Goal: Information Seeking & Learning: Learn about a topic

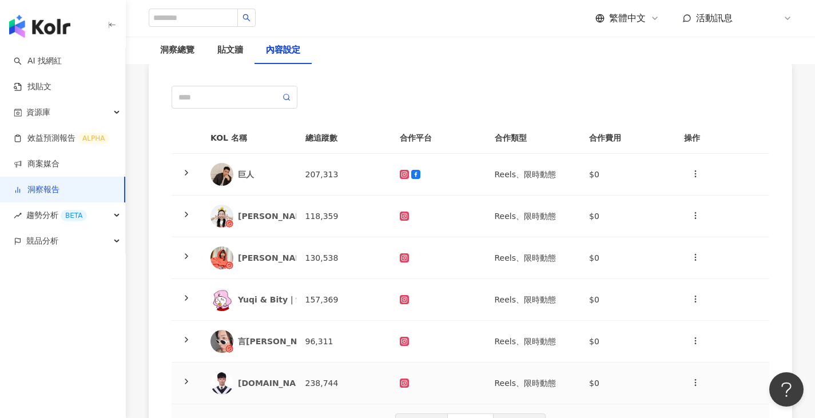
click at [276, 372] on div "[DOMAIN_NAME]" at bounding box center [248, 383] width 77 height 23
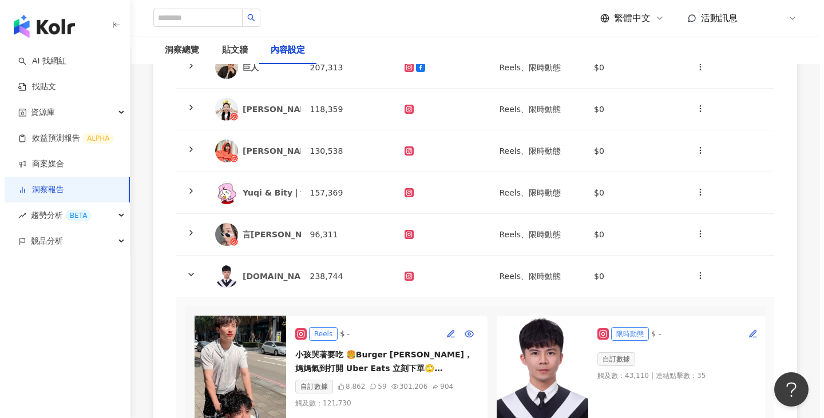
scroll to position [260, 0]
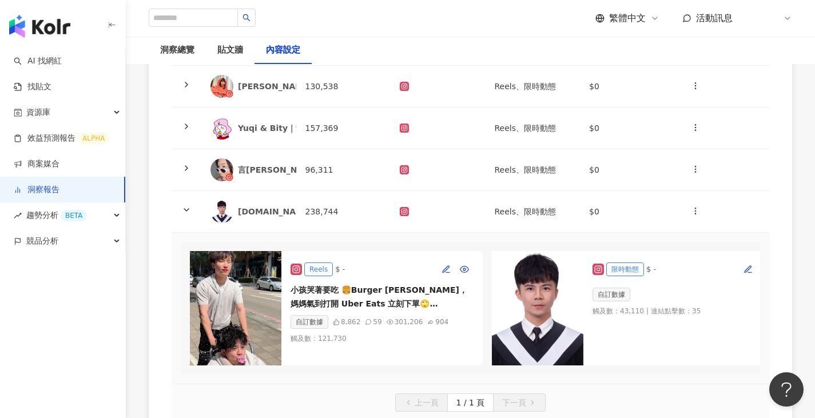
click at [264, 287] on img at bounding box center [236, 308] width 92 height 114
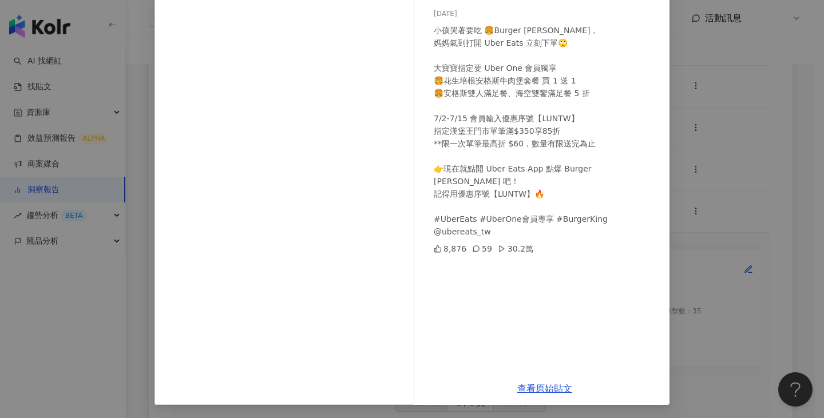
scroll to position [95, 0]
click at [414, 388] on link "查看原始貼文" at bounding box center [544, 388] width 55 height 11
click at [414, 125] on div "[DOMAIN_NAME] [DATE] 小孩哭著要吃 🍔Burger [PERSON_NAME]， 媽媽氣到打開 Uber Eats 立刻下單🙄 大寶寶指定…" at bounding box center [412, 209] width 824 height 418
click at [414, 125] on td at bounding box center [722, 129] width 95 height 42
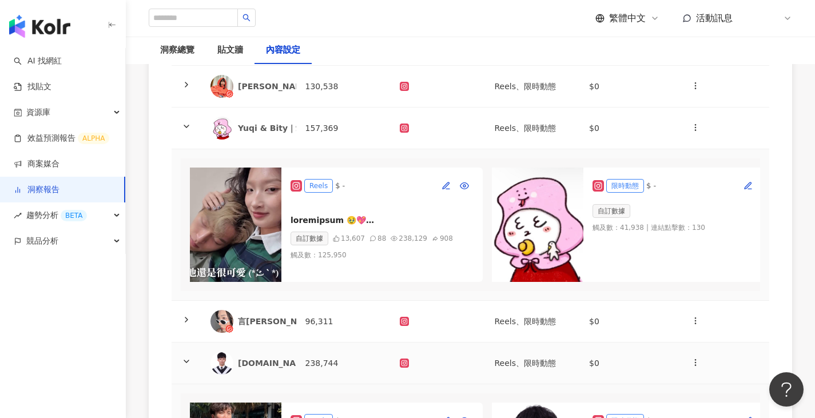
click at [253, 368] on div "[DOMAIN_NAME]" at bounding box center [275, 362] width 75 height 11
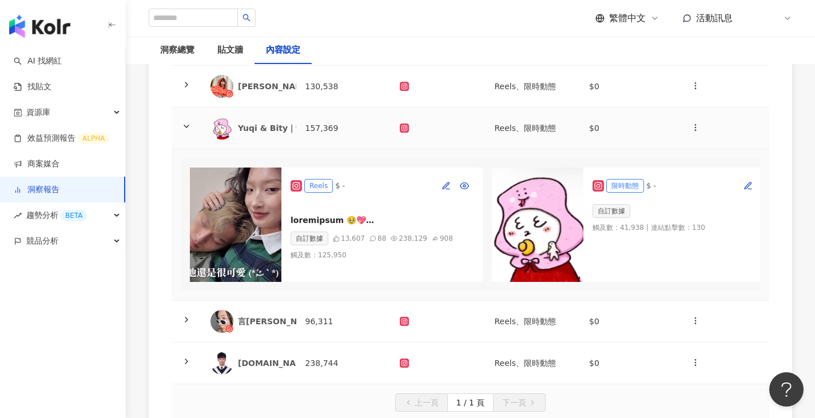
click at [295, 117] on td "Yuqi & Bity｜愛愛每一天" at bounding box center [248, 129] width 95 height 42
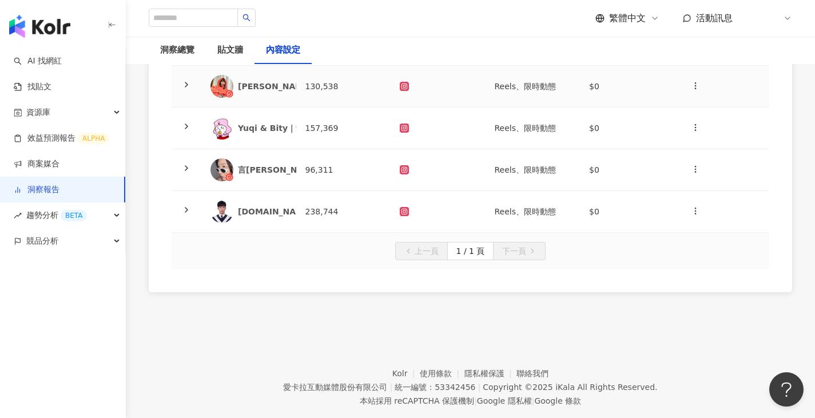
click at [288, 86] on td "[PERSON_NAME]" at bounding box center [248, 87] width 95 height 42
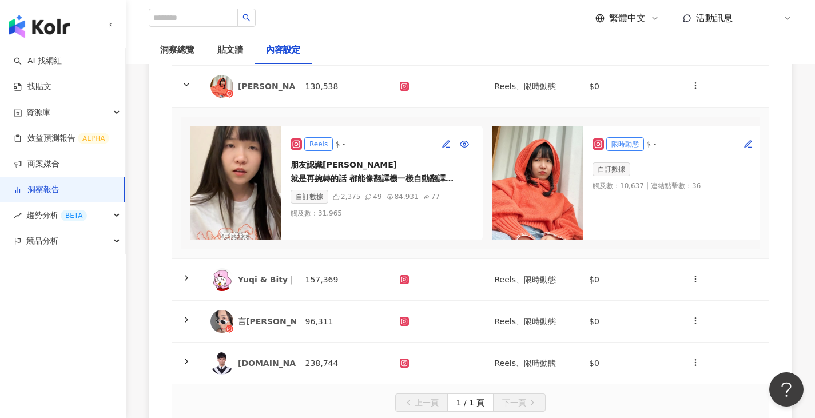
click at [226, 166] on img at bounding box center [236, 183] width 92 height 114
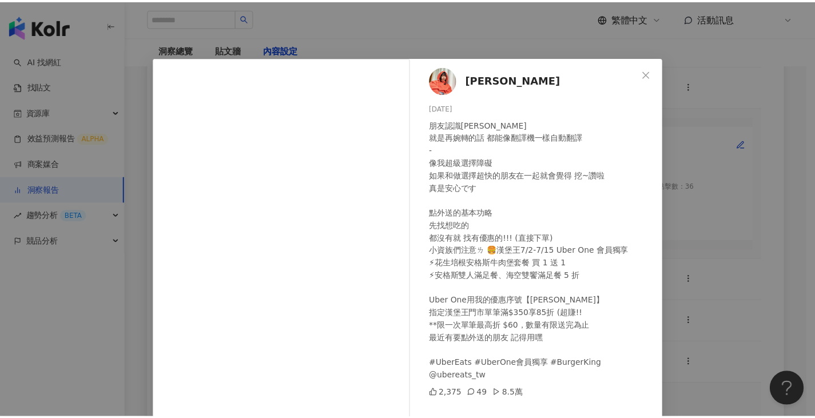
scroll to position [57, 0]
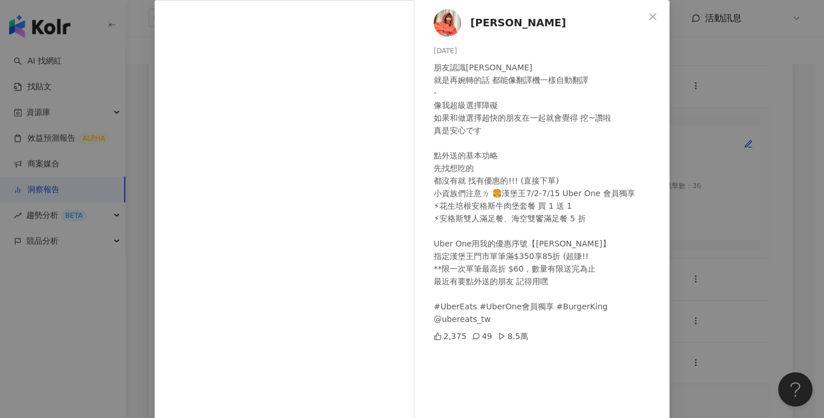
click at [414, 9] on div "[PERSON_NAME] [DATE] 朋友認識太久 就是再婉轉的話 都能像翻譯機一樣自動翻譯 - 像我超級選擇障礙 如果和做選擇超快的朋友在一起就會覺得 …" at bounding box center [544, 205] width 249 height 410
click at [414, 70] on div "[PERSON_NAME] [DATE] 朋友認識太久 就是再婉轉的話 都能像翻譯機一樣自動翻譯 - 像我超級選擇障礙 如果和做選擇超快的朋友在一起就會覺得 …" at bounding box center [412, 209] width 824 height 418
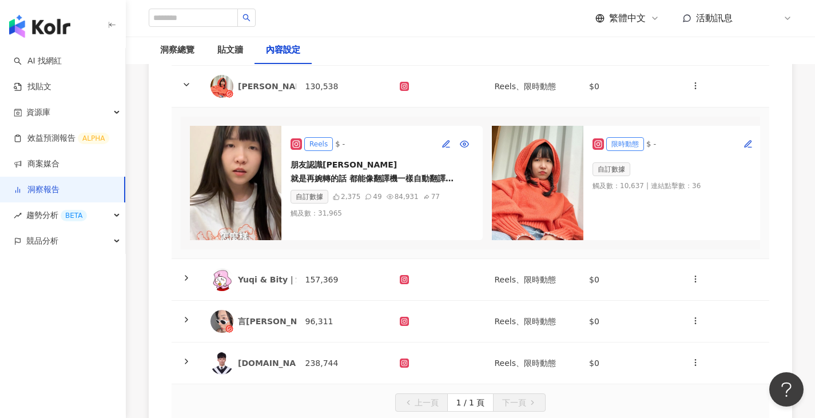
click at [414, 106] on td at bounding box center [438, 87] width 95 height 42
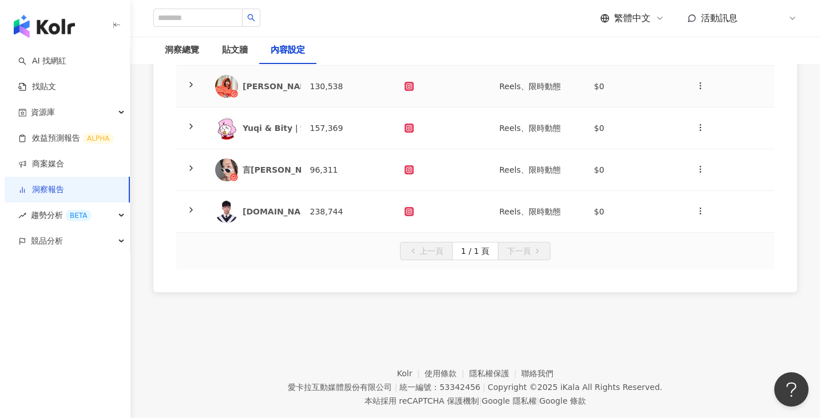
scroll to position [145, 0]
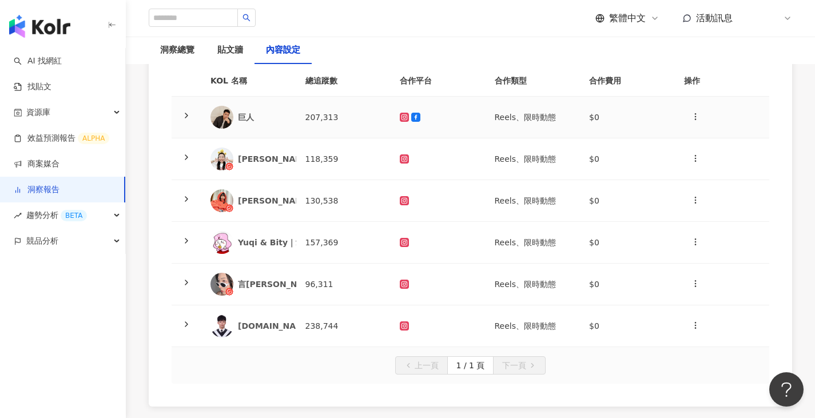
click at [332, 118] on td "207,313" at bounding box center [343, 118] width 95 height 42
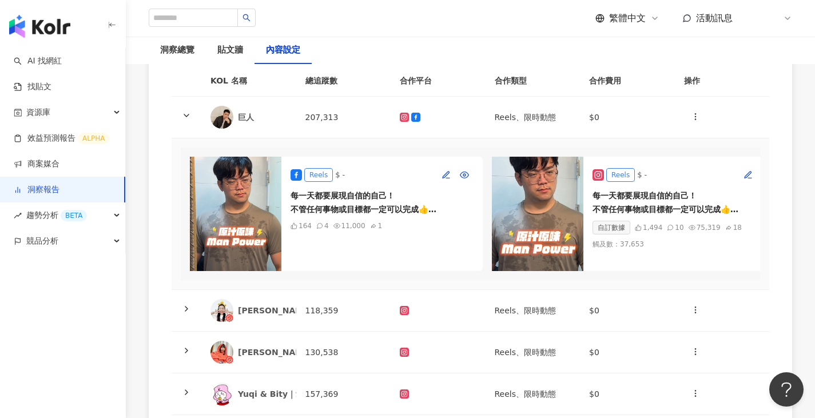
click at [414, 189] on div "每一天都要展現自信的自己！ 不管任何事物或目標都一定可以完成👍 所以美食對我來說非常重要！ 是最能給人動力或療癒心靈的好東西😎 不管任何時候吃飽喝足了再上！ …" at bounding box center [684, 202] width 183 height 27
click at [414, 233] on img at bounding box center [538, 214] width 92 height 114
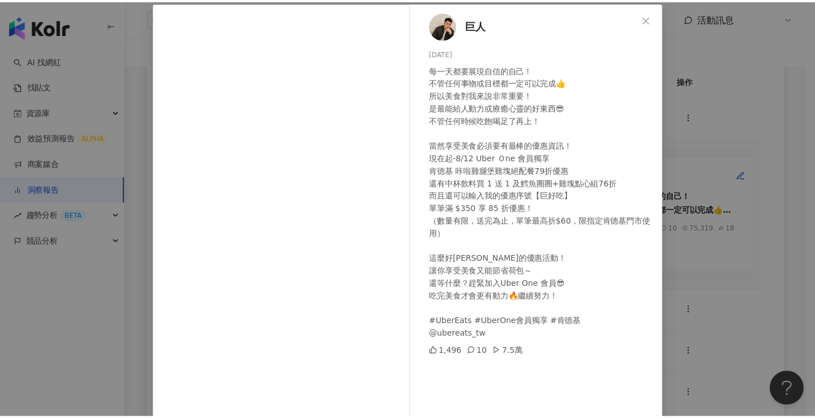
scroll to position [95, 0]
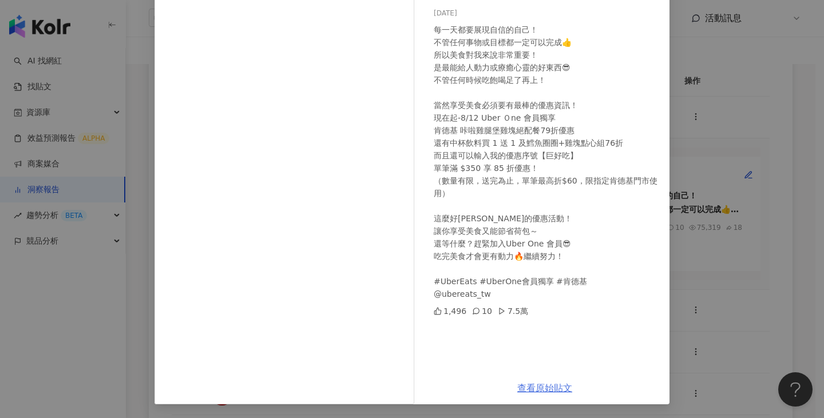
click at [414, 391] on link "查看原始貼文" at bounding box center [544, 388] width 55 height 11
click at [414, 326] on div "巨人 [DATE] 每一天都要展現自信的自己！ 不管任何事物或目標都一定可以完成👍 所以美食對我來說非常重要！ 是最能給人動力或療癒心靈的好東西😎 不管任何時…" at bounding box center [412, 209] width 824 height 418
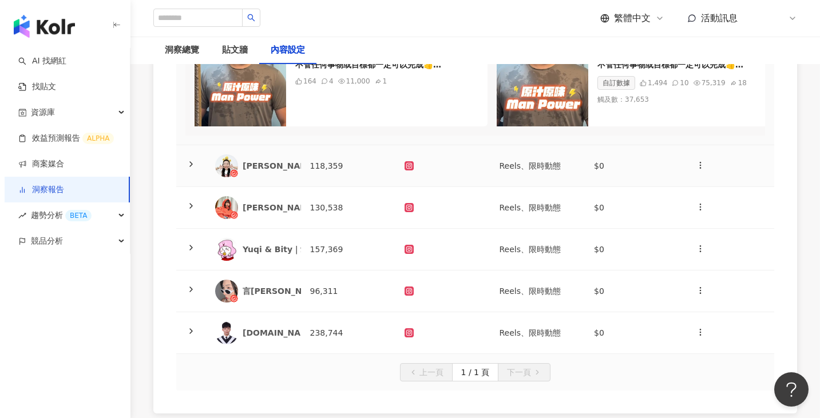
scroll to position [292, 0]
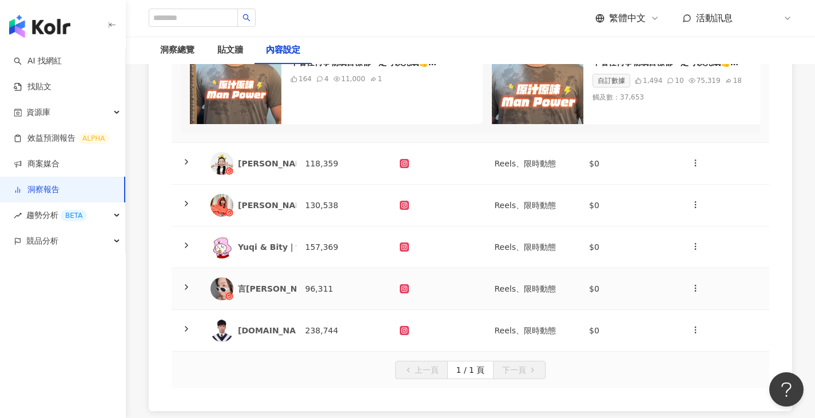
click at [414, 293] on div at bounding box center [438, 288] width 77 height 9
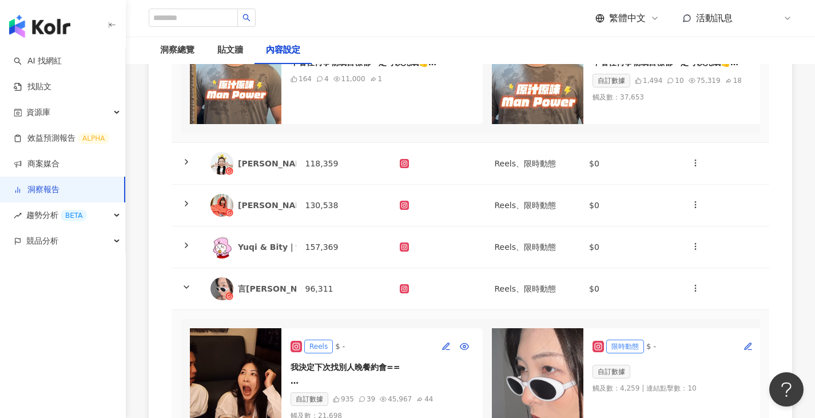
click at [252, 375] on img at bounding box center [236, 385] width 92 height 114
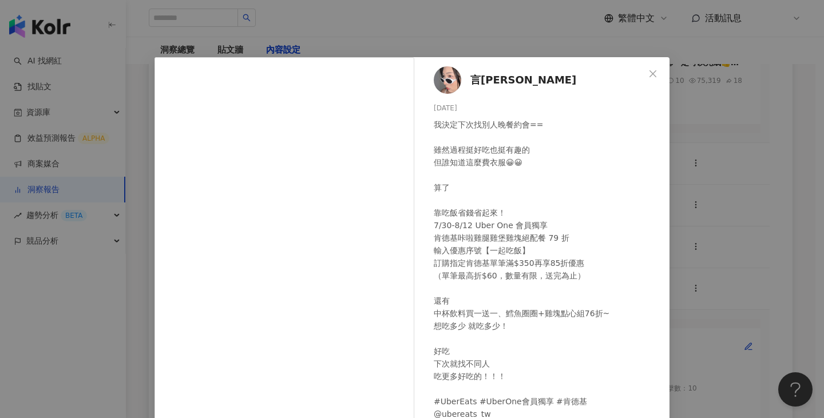
scroll to position [95, 0]
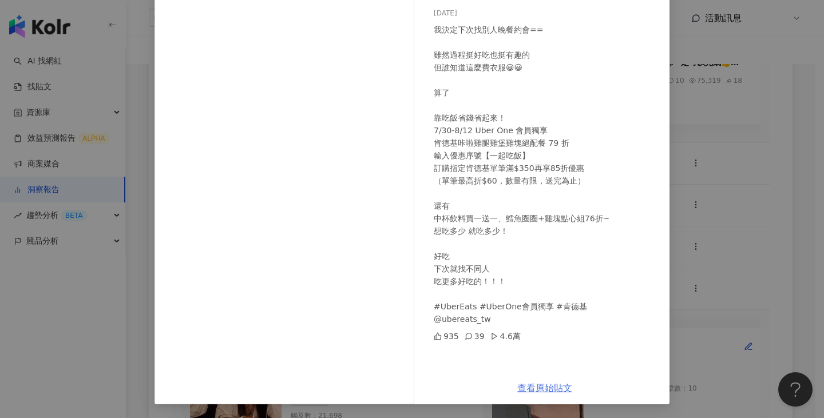
click at [414, 387] on link "查看原始貼文" at bounding box center [544, 388] width 55 height 11
drag, startPoint x: 763, startPoint y: 177, endPoint x: 755, endPoint y: 181, distance: 9.0
click at [414, 177] on div "言[PERSON_NAME] [DATE] 我決定下次找別人晚餐約會== 雖然過程挺好吃也挺有趣的 但誰知道這麼費衣服😀😀 算了 靠吃飯省錢省起來！ 7/30…" at bounding box center [412, 209] width 824 height 418
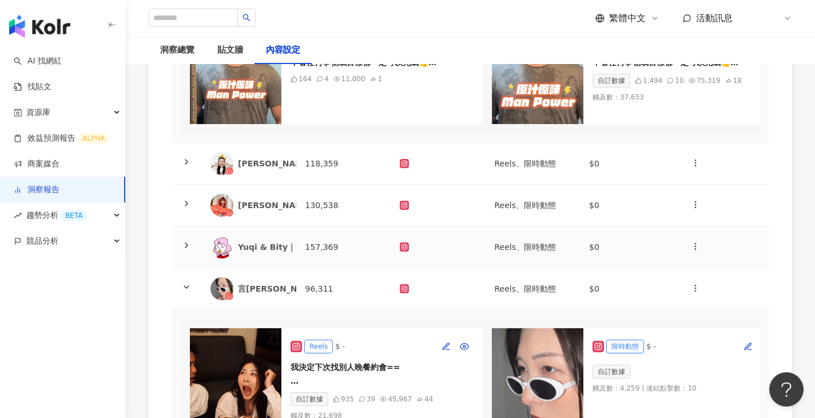
click at [300, 254] on td "157,369" at bounding box center [343, 247] width 95 height 42
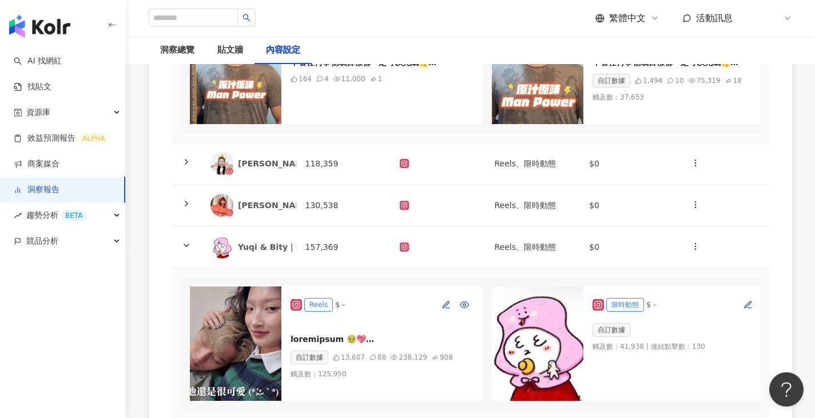
click at [252, 349] on img at bounding box center [236, 344] width 92 height 114
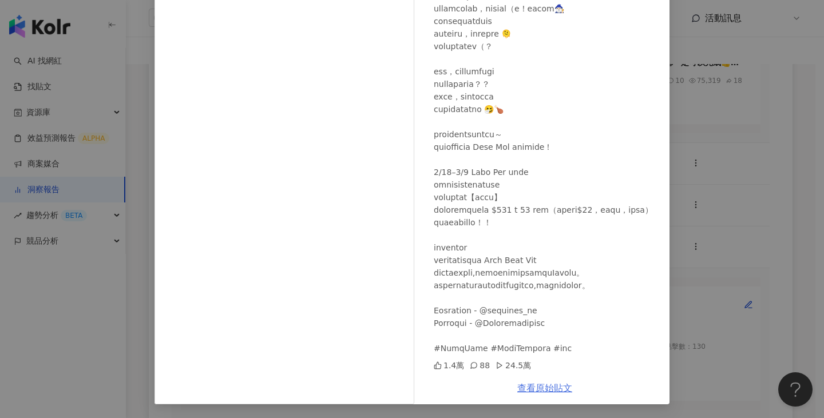
click at [414, 388] on link "查看原始貼文" at bounding box center [544, 388] width 55 height 11
click at [414, 84] on div "Yuqi & Bity｜愛愛每一天 [DATE] 1.4萬 88 24.5萬 查看原始貼文" at bounding box center [412, 209] width 824 height 418
click at [414, 84] on div "自訂數據 1,494 10 75,319 18" at bounding box center [684, 81] width 183 height 14
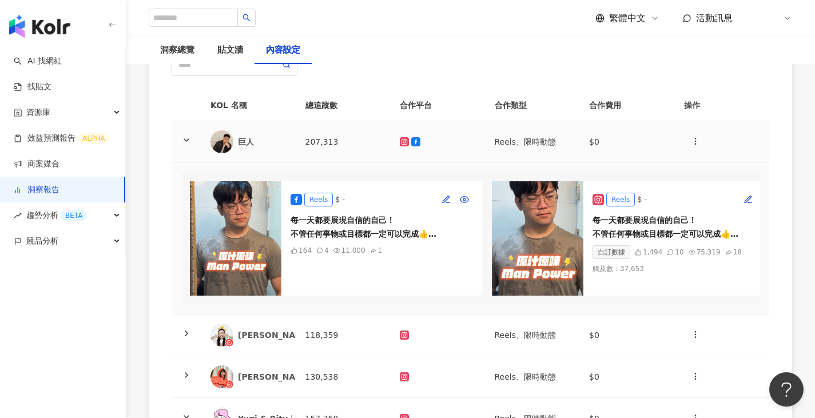
click at [237, 141] on div "巨人" at bounding box center [248, 141] width 77 height 23
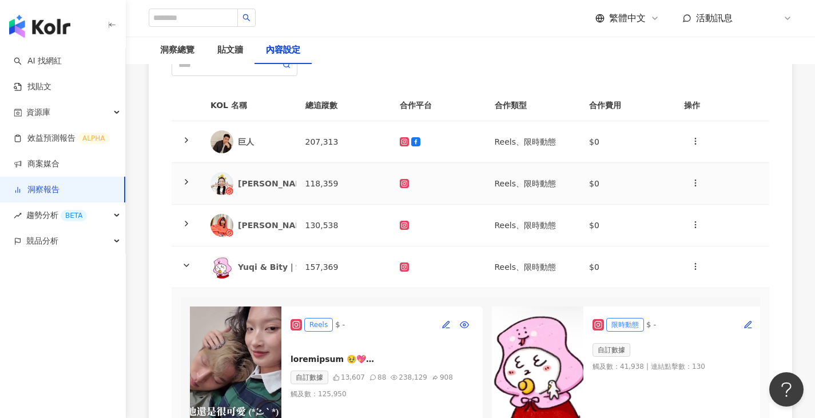
scroll to position [292, 0]
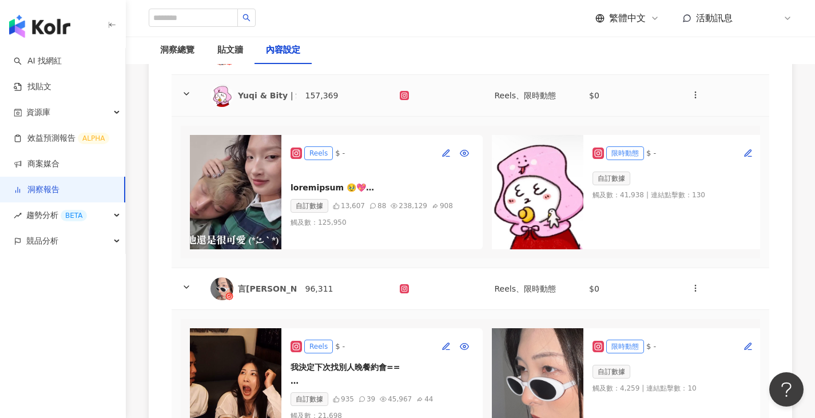
click at [259, 96] on div "Yuqi & Bity｜愛愛每一天" at bounding box center [287, 95] width 98 height 11
click at [279, 279] on td "言[PERSON_NAME]" at bounding box center [248, 289] width 95 height 42
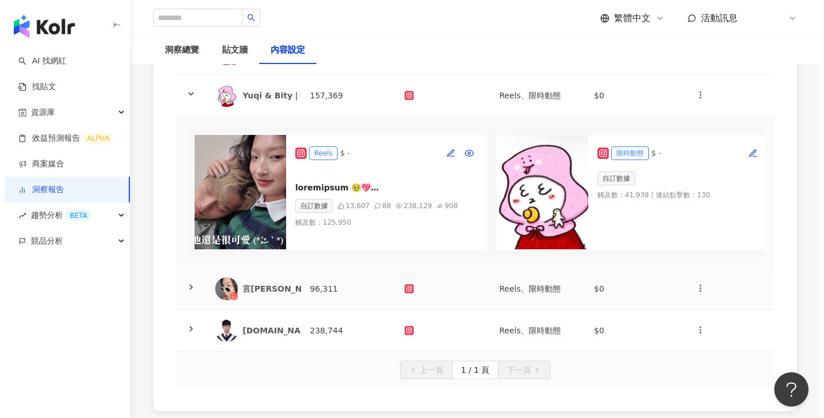
scroll to position [121, 0]
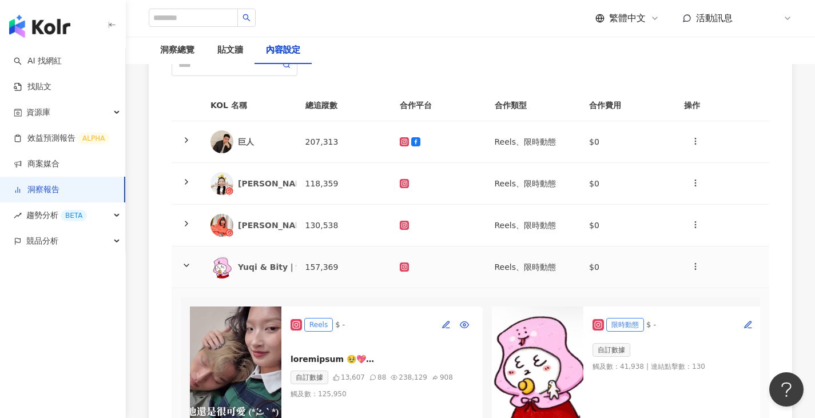
click at [275, 274] on div "Yuqi & Bity｜愛愛每一天" at bounding box center [248, 267] width 77 height 23
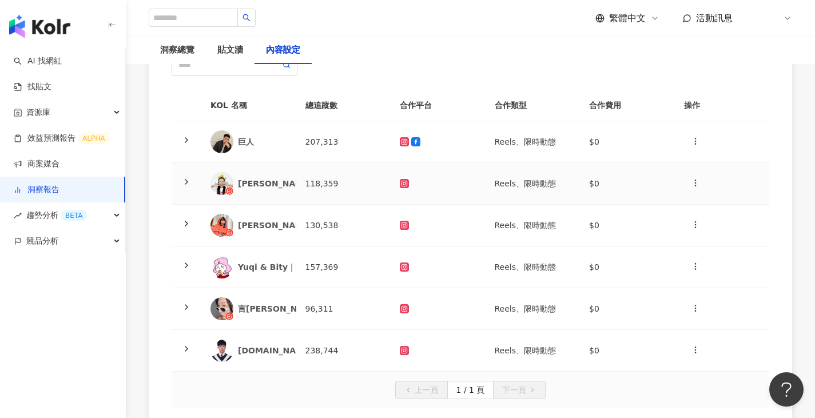
click at [271, 171] on td "[PERSON_NAME]" at bounding box center [248, 184] width 95 height 42
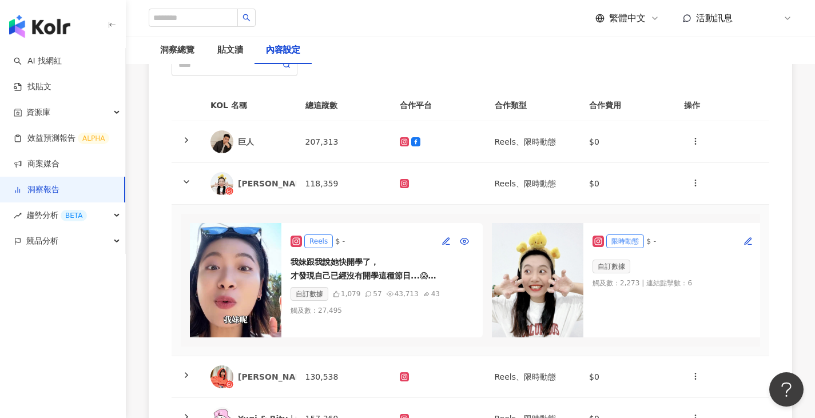
click at [230, 257] on img at bounding box center [236, 280] width 92 height 114
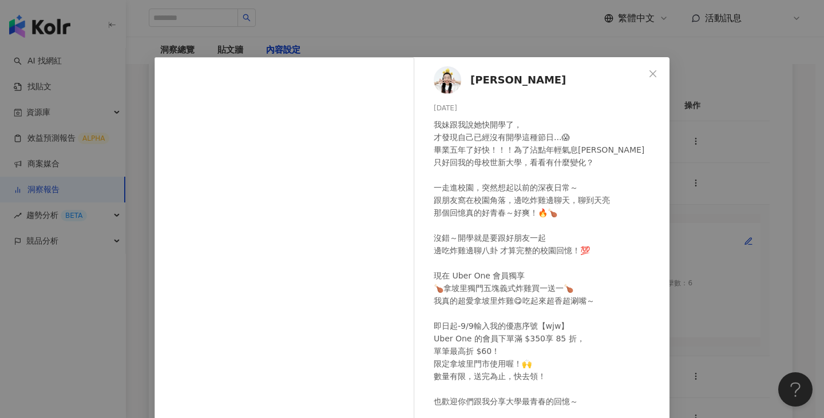
scroll to position [95, 0]
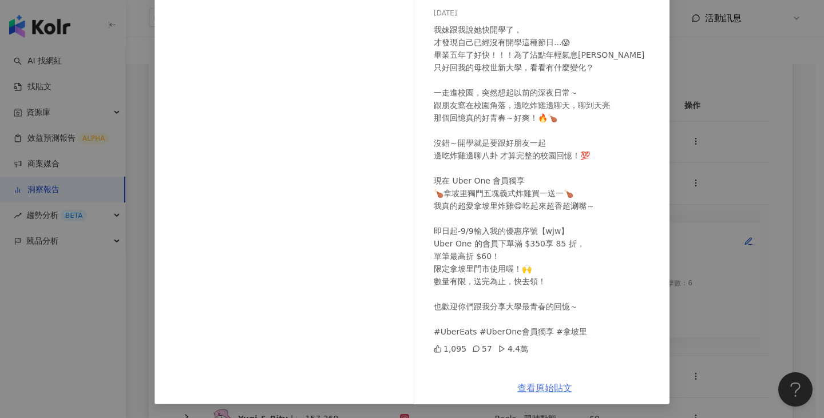
click at [414, 387] on link "查看原始貼文" at bounding box center [544, 388] width 55 height 11
